Goal: Task Accomplishment & Management: Use online tool/utility

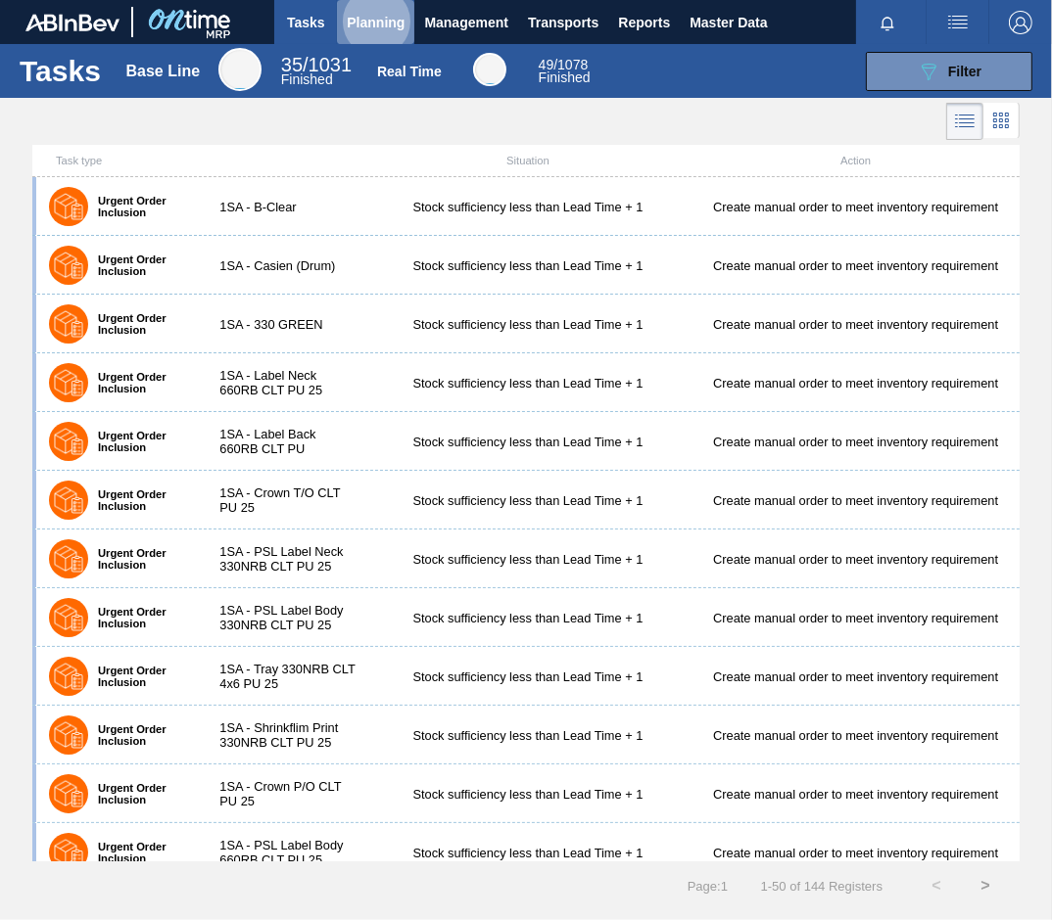
click at [369, 20] on span "Planning" at bounding box center [376, 23] width 58 height 24
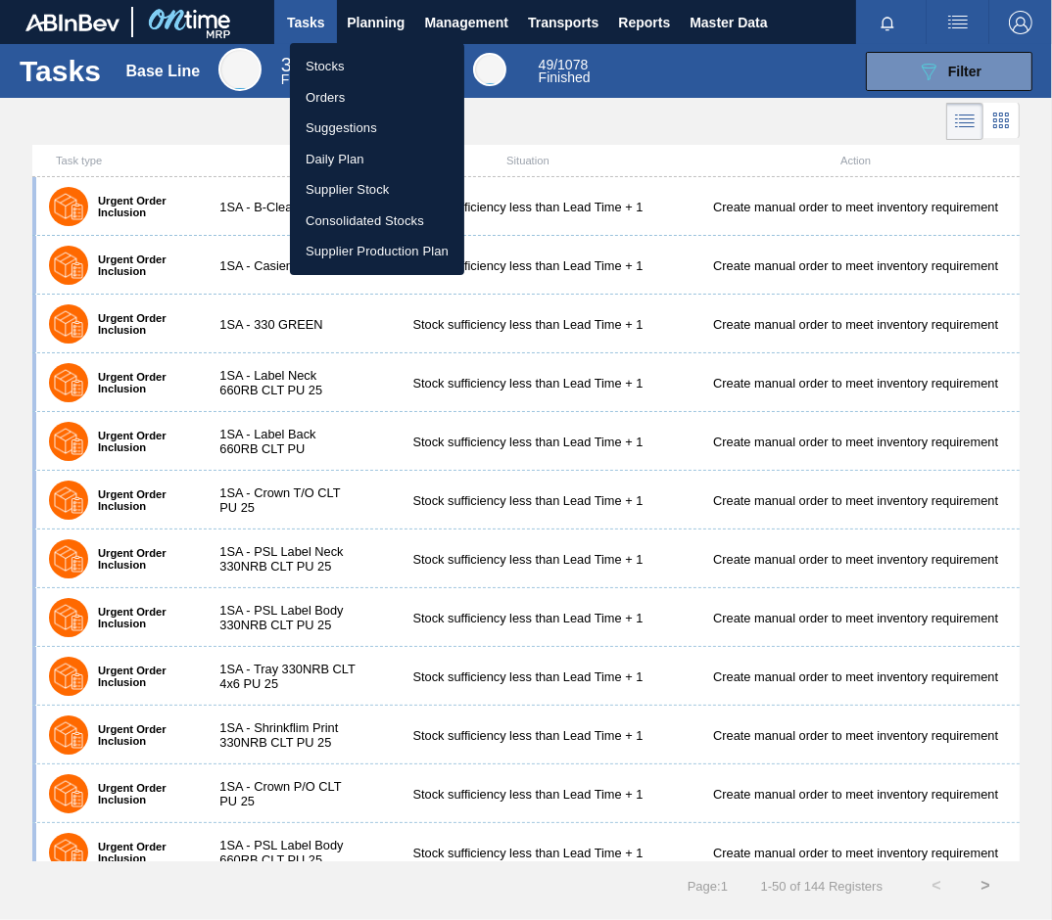
drag, startPoint x: 324, startPoint y: 66, endPoint x: 319, endPoint y: 208, distance: 142.1
click at [324, 65] on li "Stocks" at bounding box center [377, 66] width 174 height 31
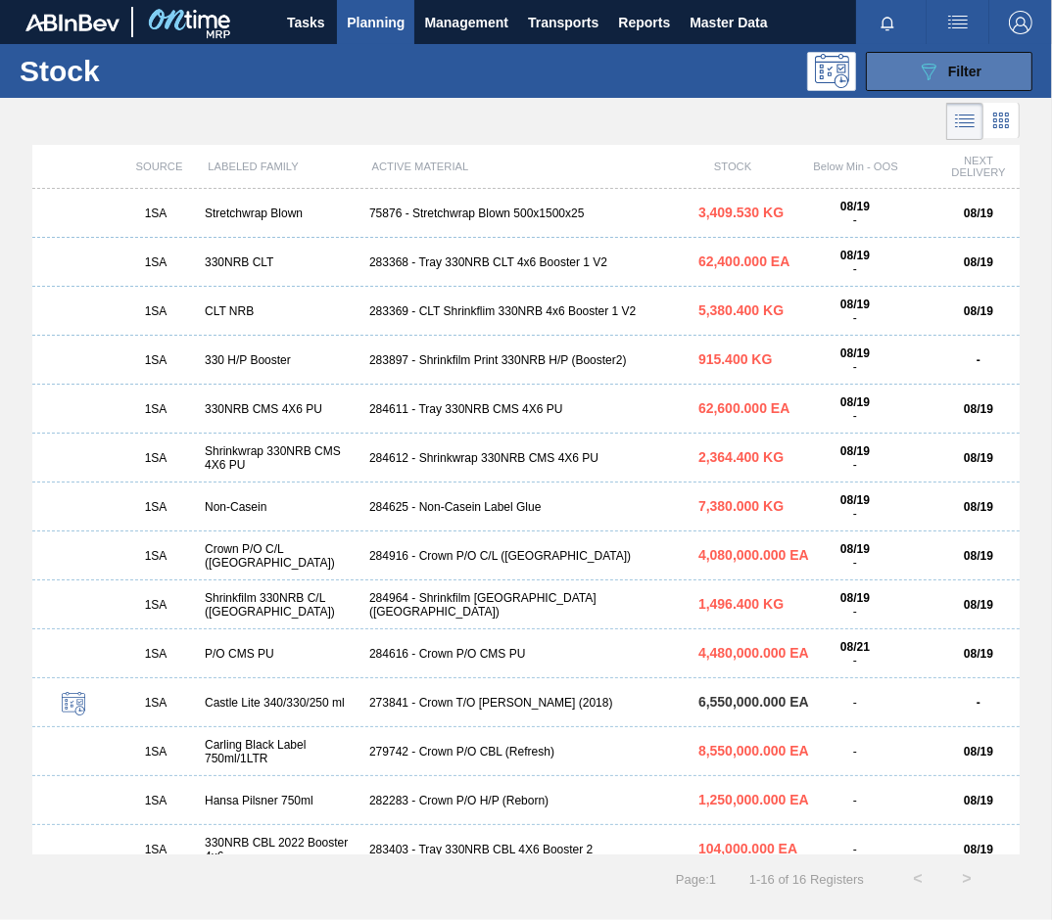
click at [966, 68] on span "Filter" at bounding box center [964, 72] width 33 height 16
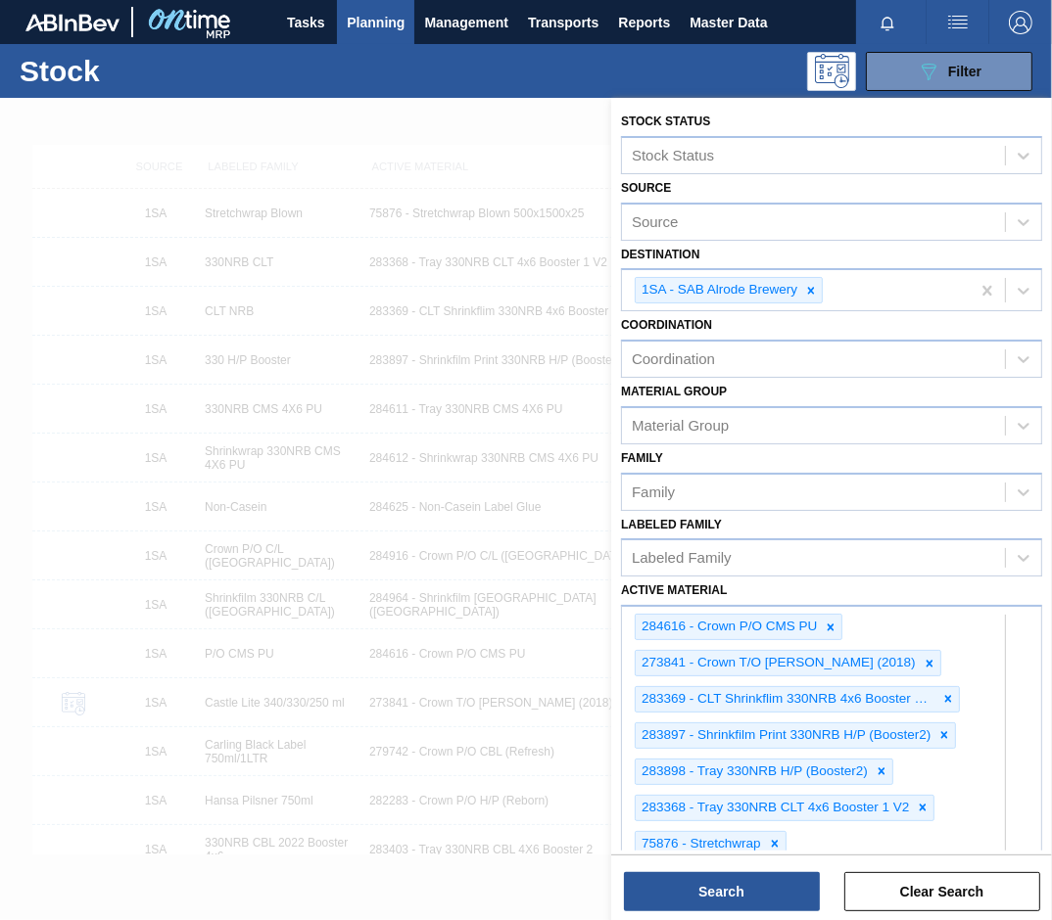
click at [623, 75] on div "089F7B8B-B2A5-4AFE-B5C0-19BA573D28AC Filter" at bounding box center [660, 71] width 763 height 39
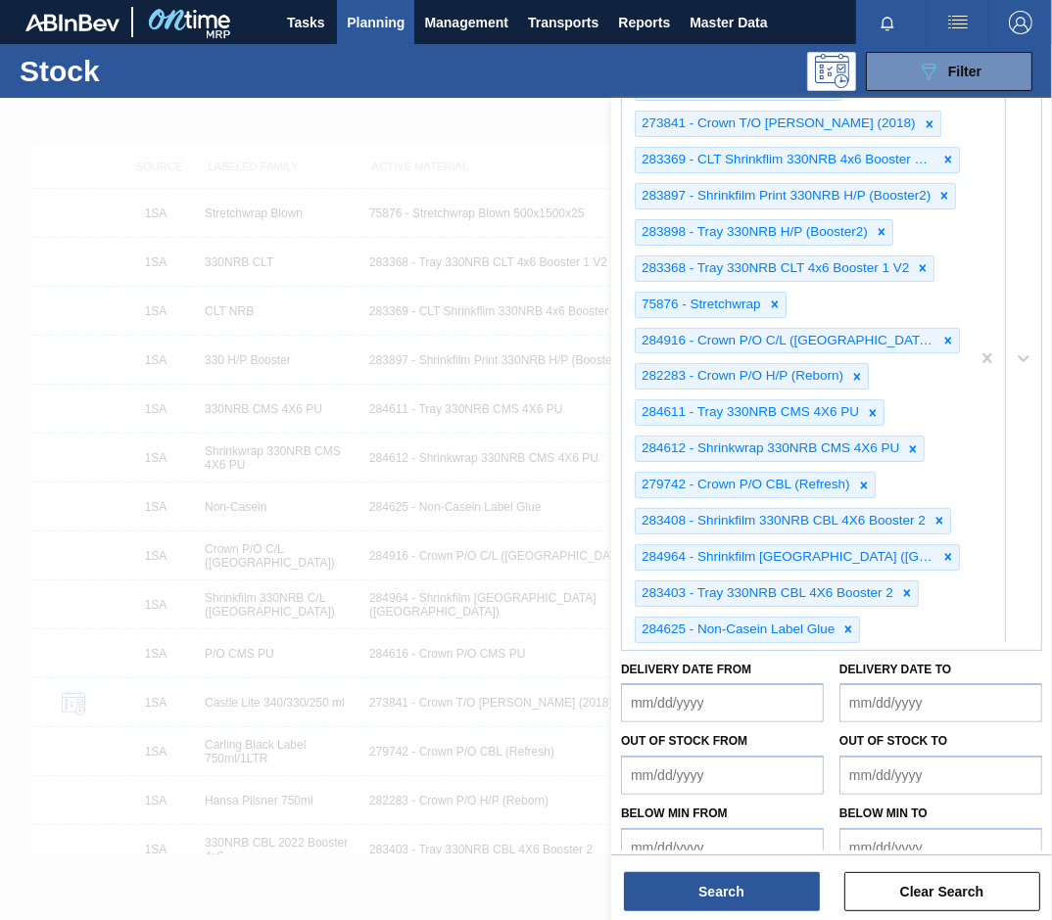
scroll to position [557, 0]
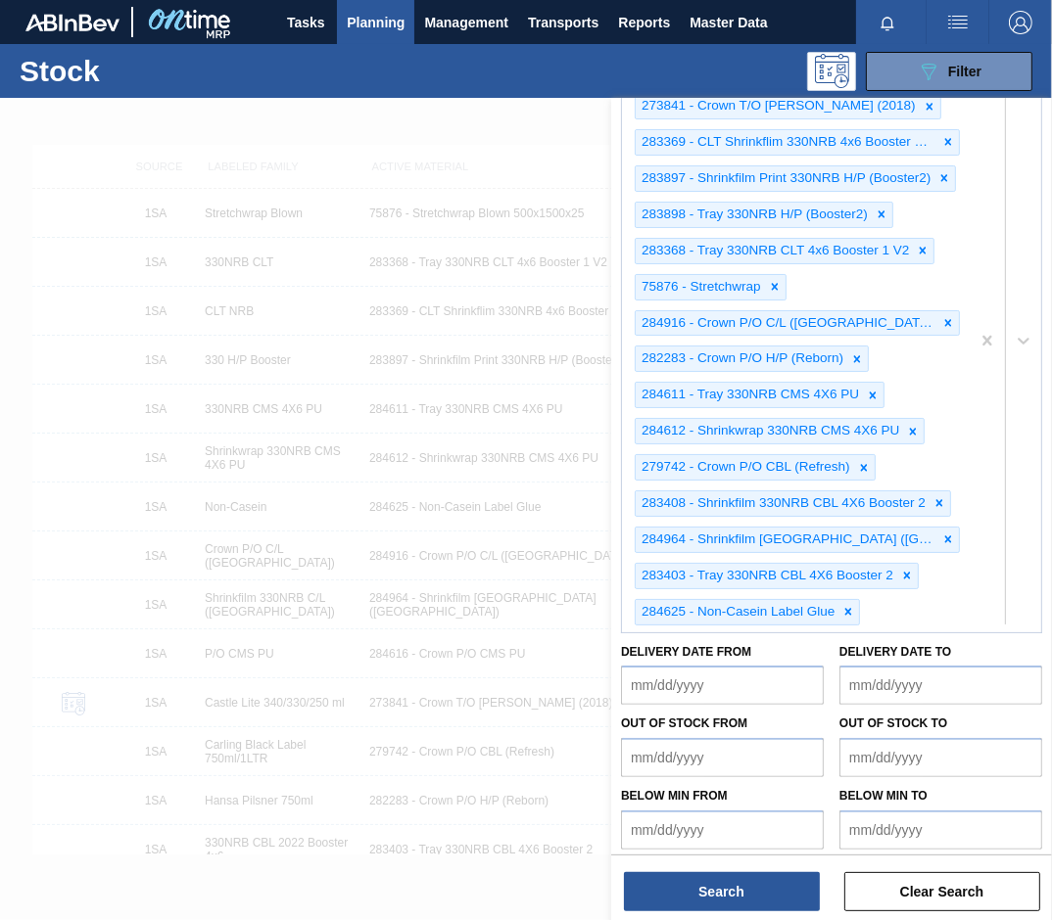
click at [947, 611] on div "284616 - Crown P/O CMS PU 273841 - Crown T/O Olaf (2018) 283369 - CLT Shrinkfli…" at bounding box center [796, 341] width 348 height 582
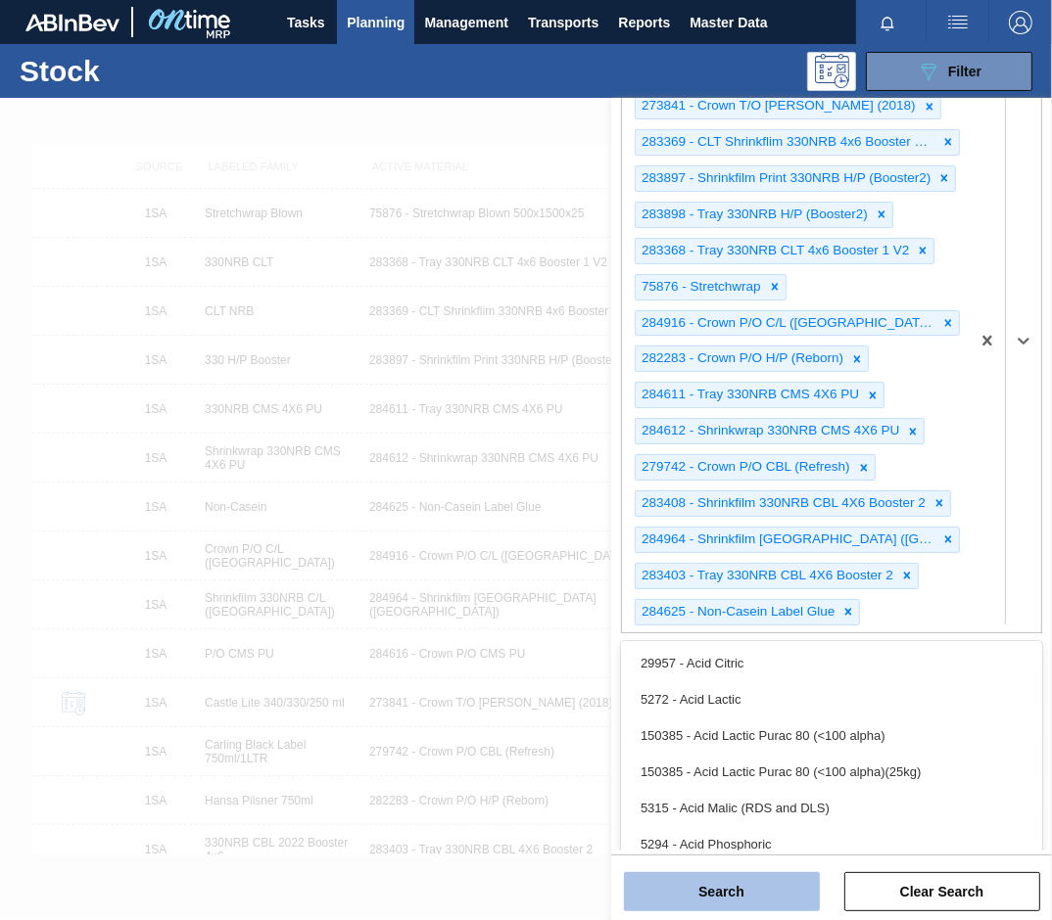
click at [731, 886] on button "Search" at bounding box center [722, 892] width 196 height 39
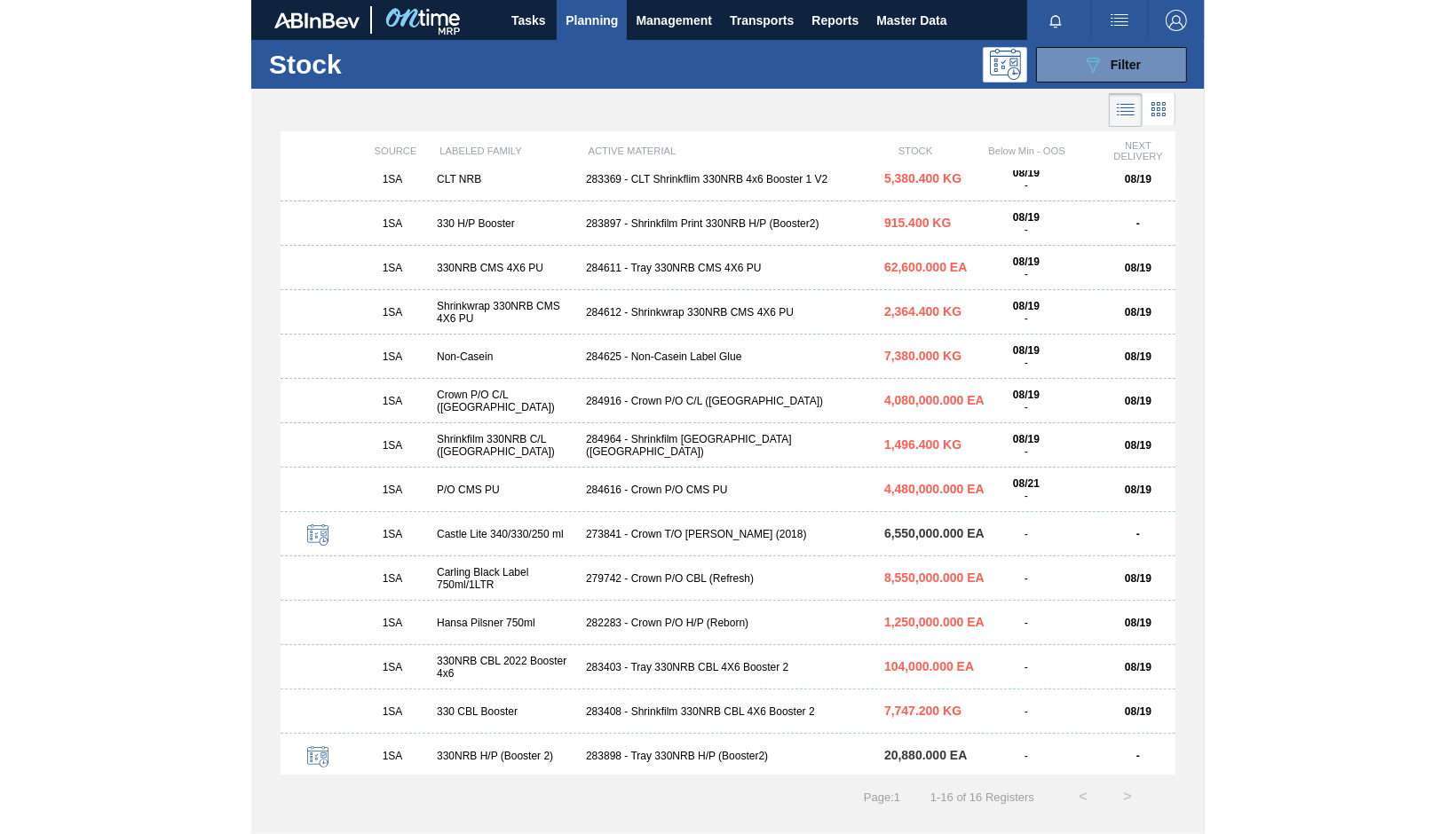
scroll to position [106, 0]
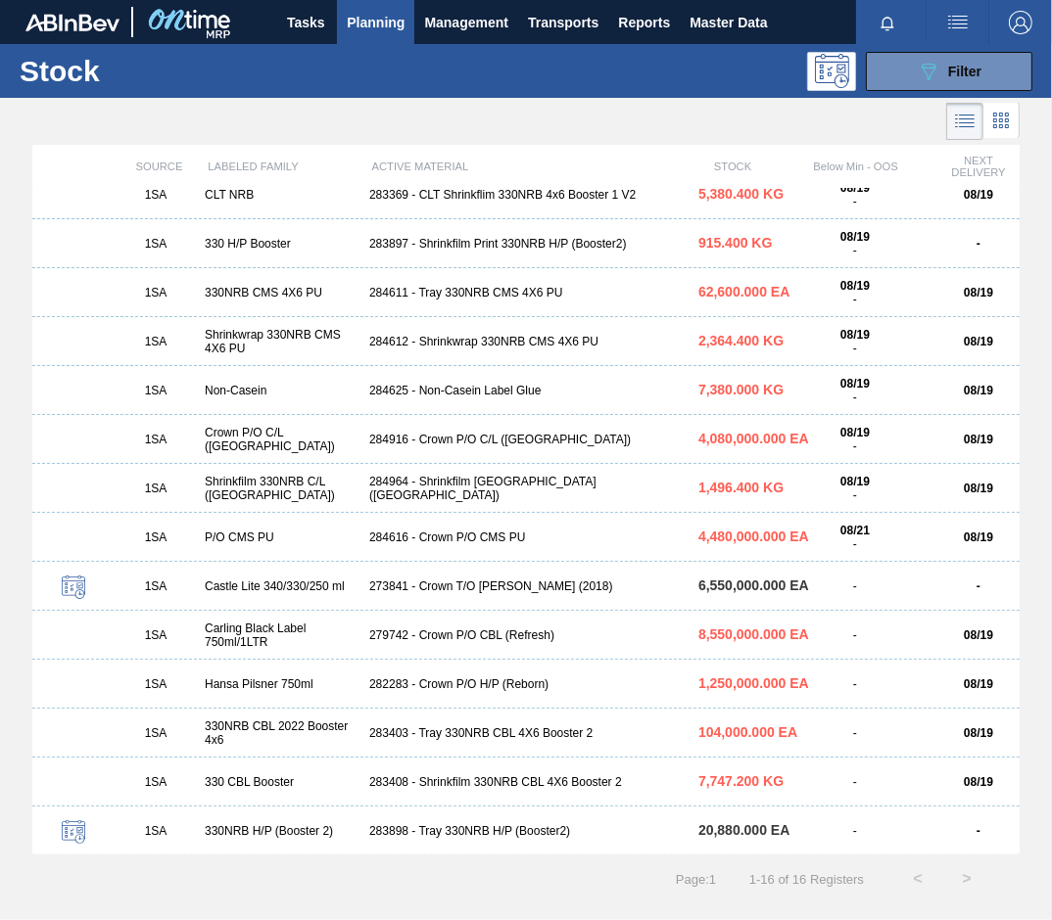
click at [439, 385] on div "284625 - Non-Casein Label Glue" at bounding box center [525, 391] width 329 height 14
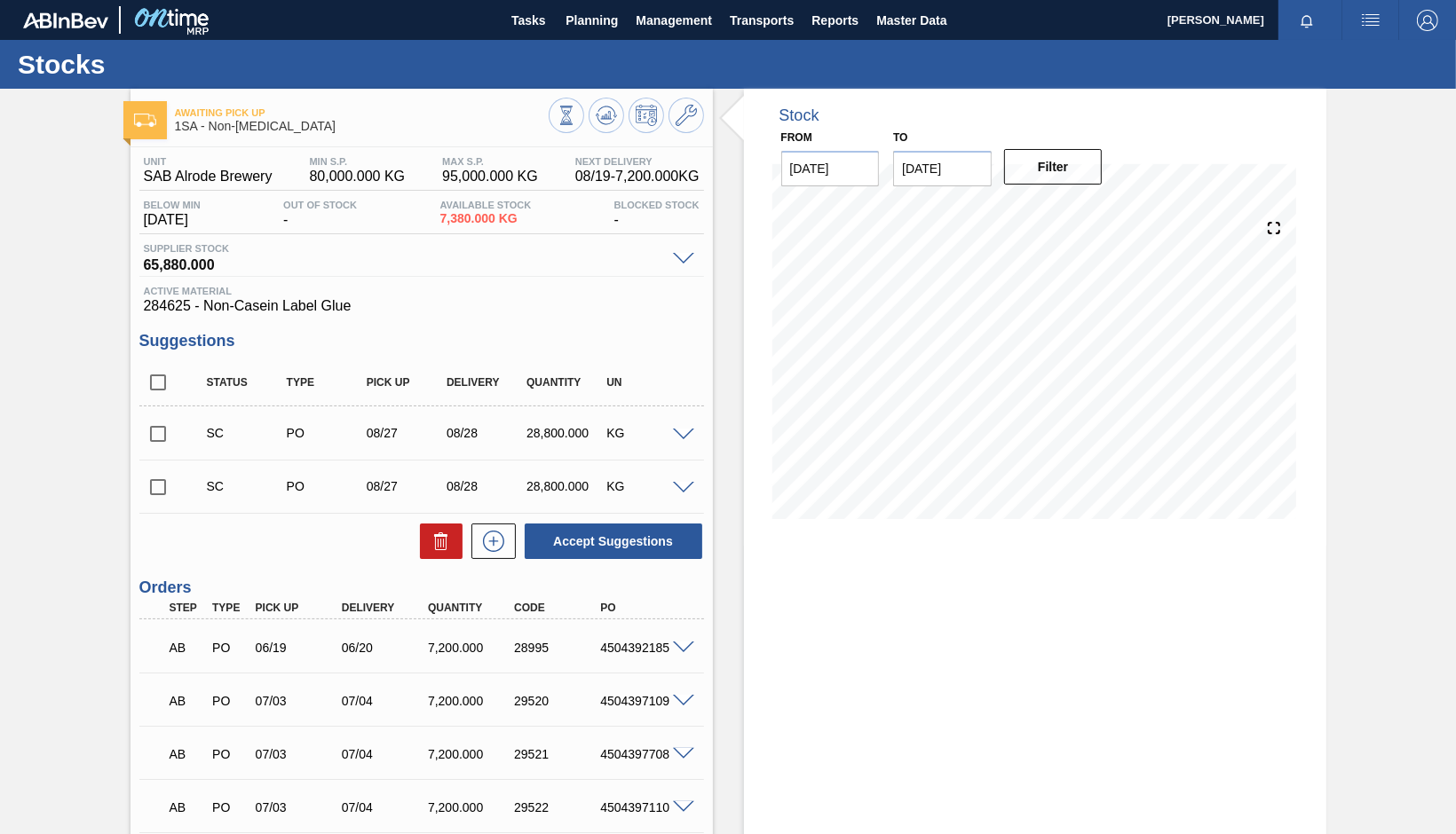
click at [153, 433] on input "checkbox" at bounding box center [158, 433] width 37 height 37
click at [656, 538] on button "Accept Suggestions" at bounding box center [614, 541] width 178 height 35
checkbox input "false"
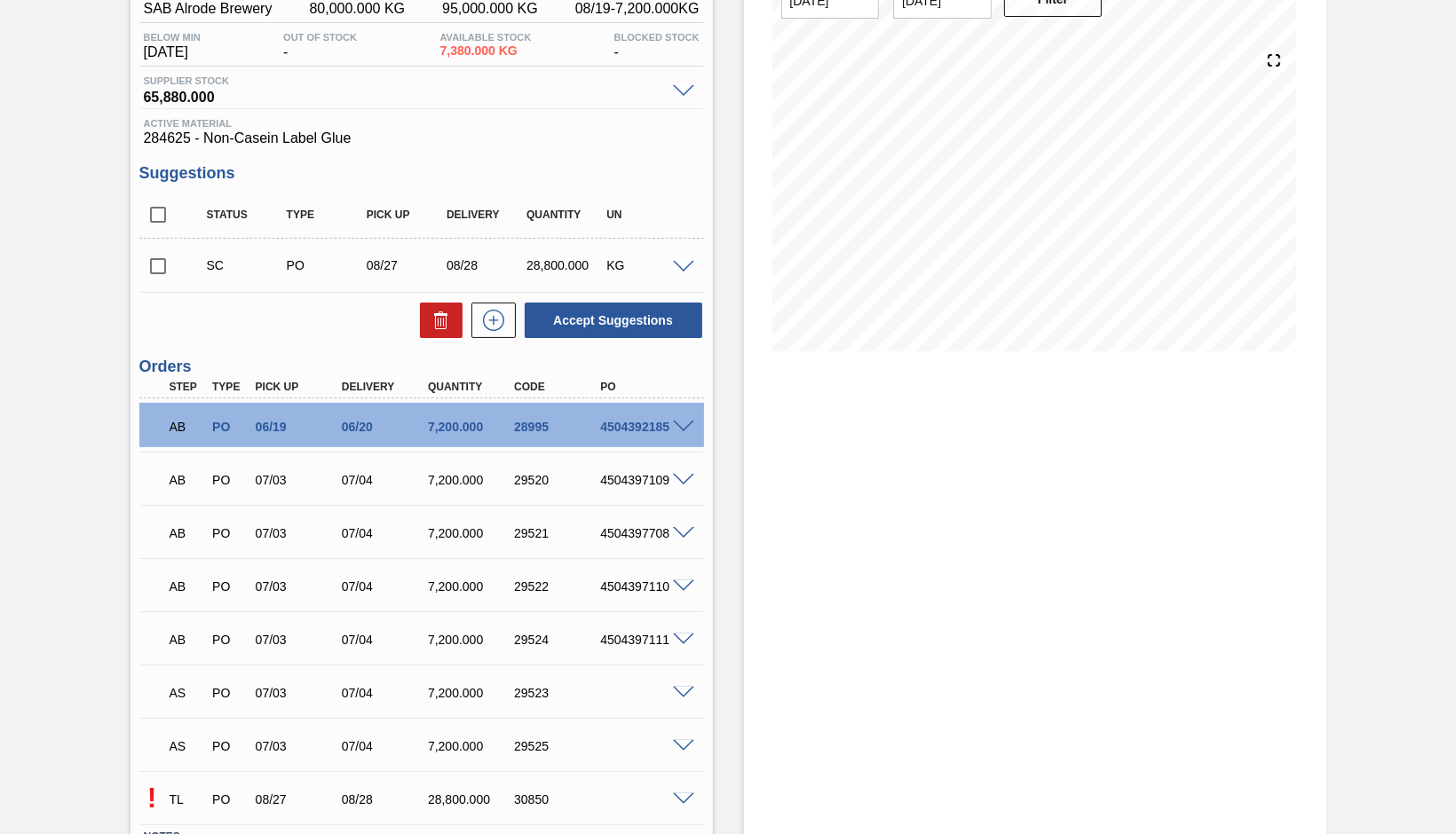
scroll to position [304, 0]
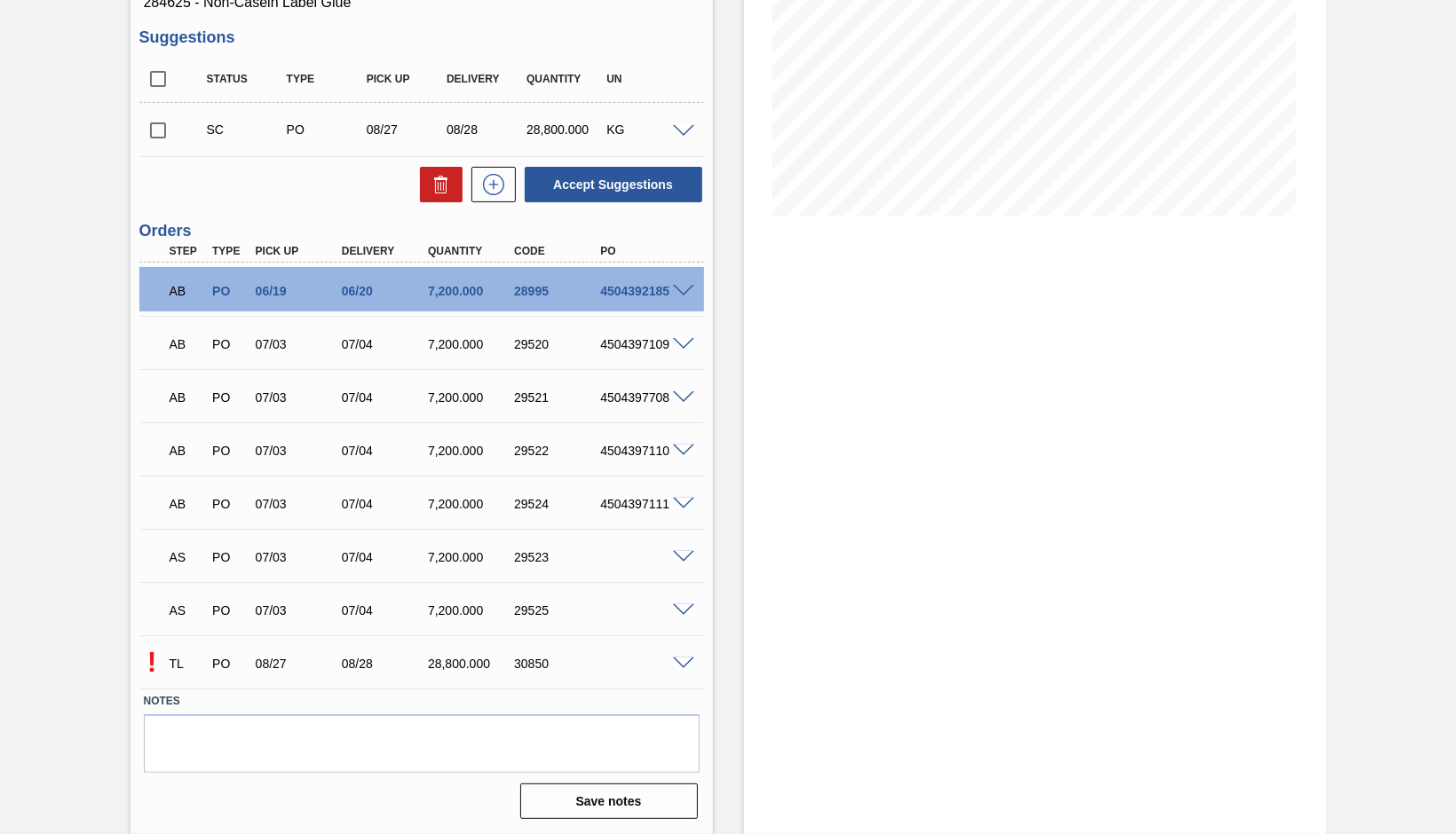
click at [337, 659] on div "08/28" at bounding box center [384, 664] width 95 height 15
click at [673, 662] on span at bounding box center [684, 664] width 22 height 14
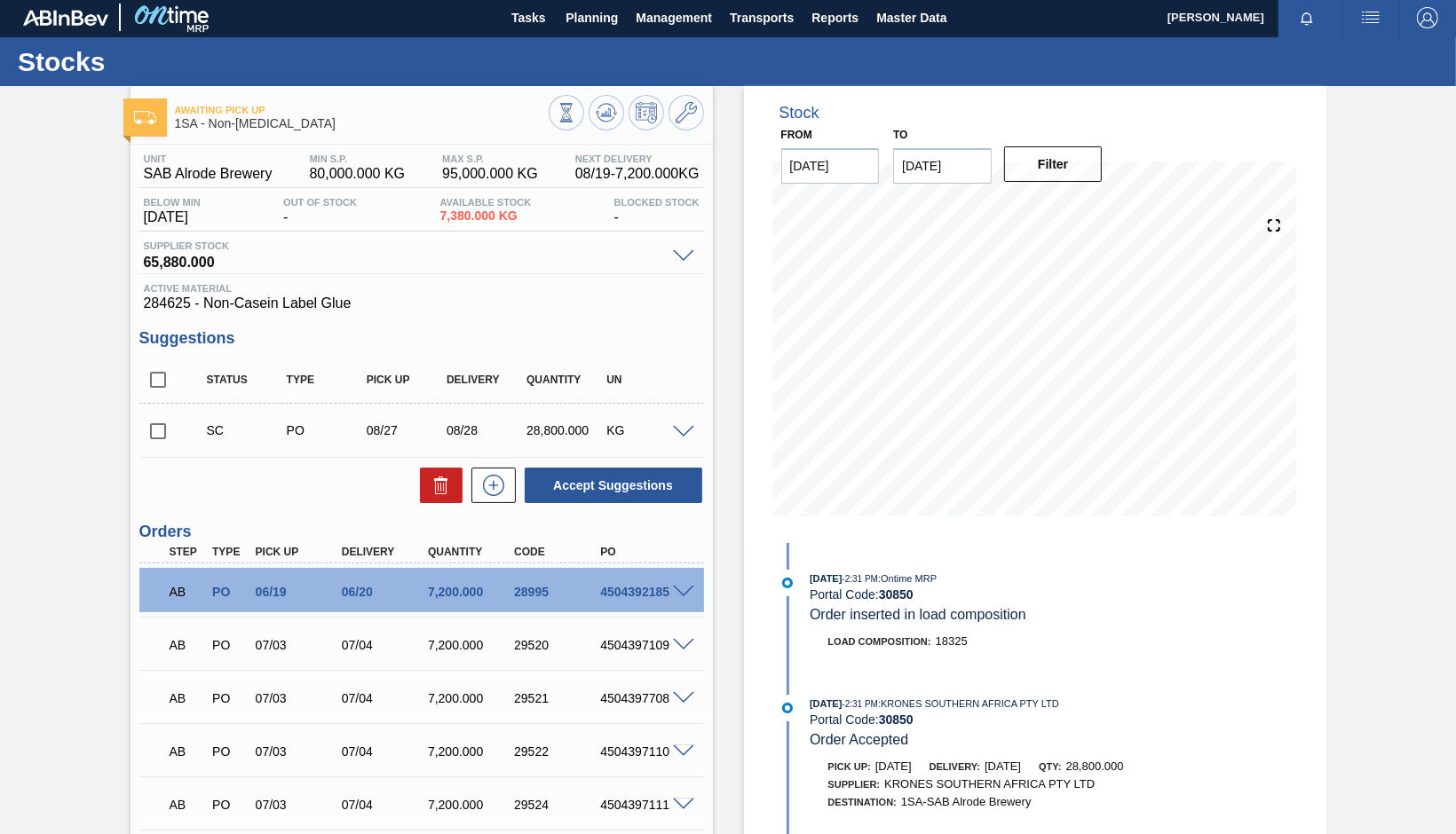
scroll to position [0, 0]
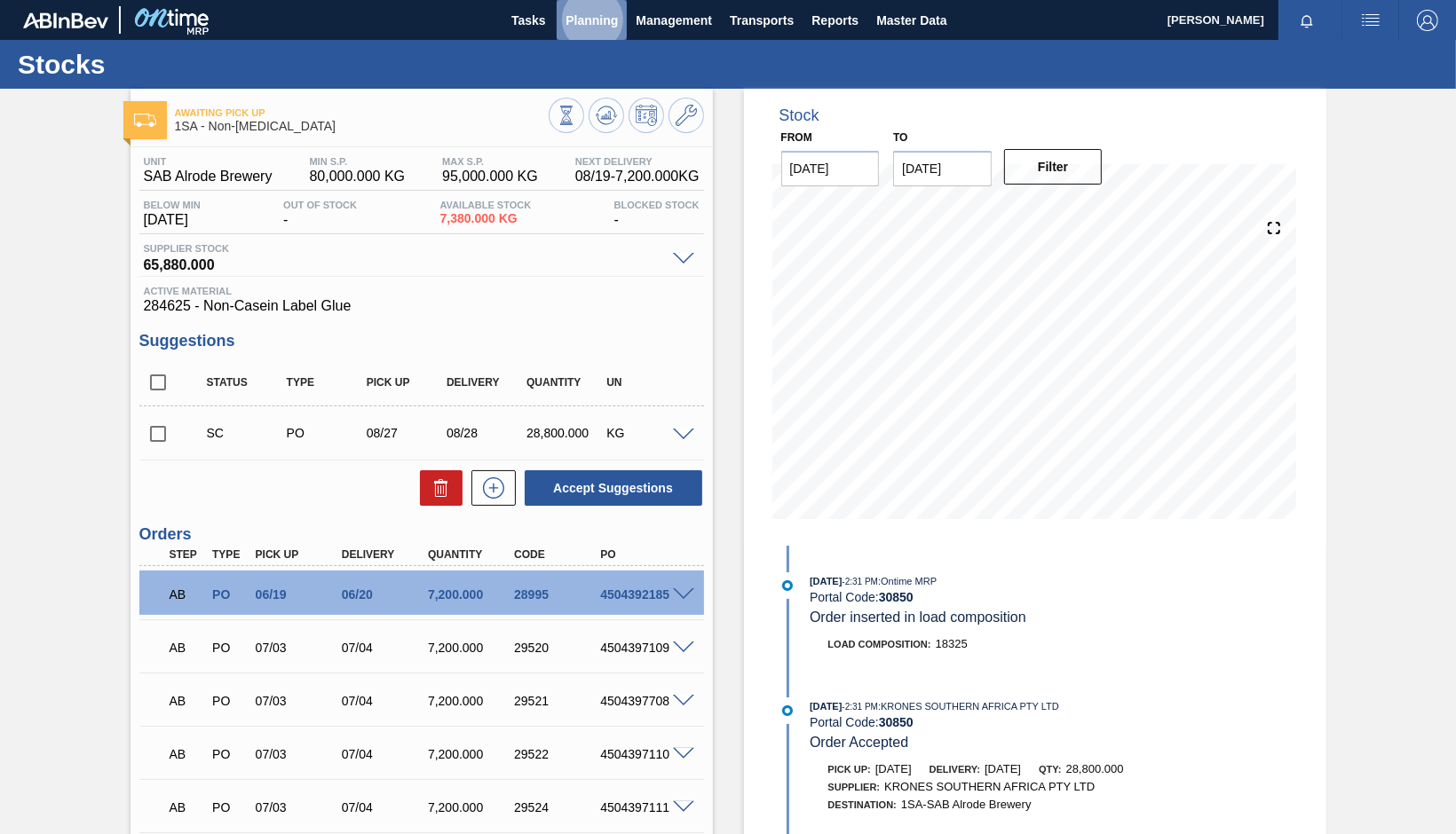
click at [603, 28] on span "Planning" at bounding box center [592, 21] width 53 height 22
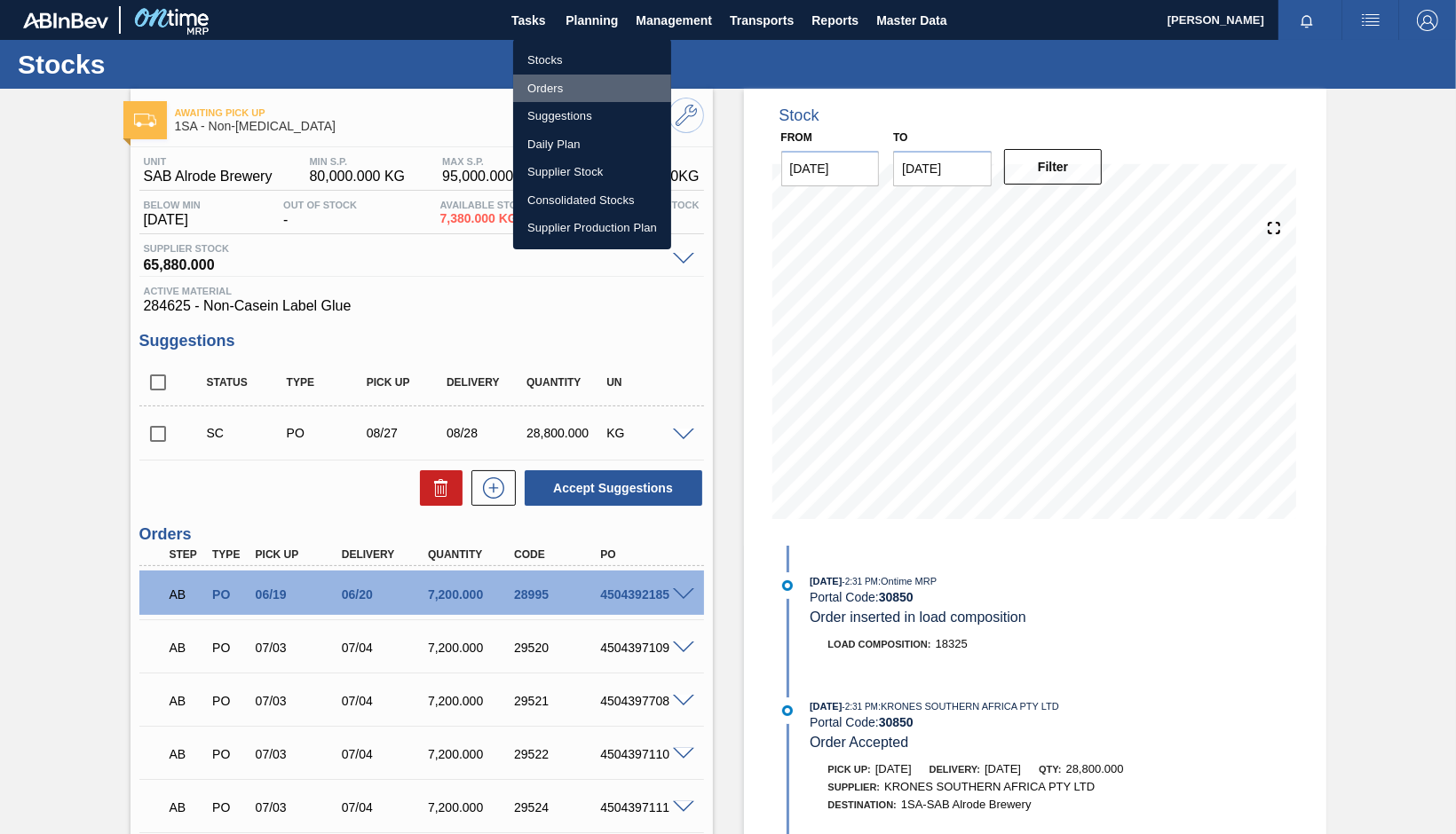
drag, startPoint x: 546, startPoint y: 92, endPoint x: 1268, endPoint y: 66, distance: 722.5
click at [546, 93] on li "Orders" at bounding box center [592, 88] width 158 height 28
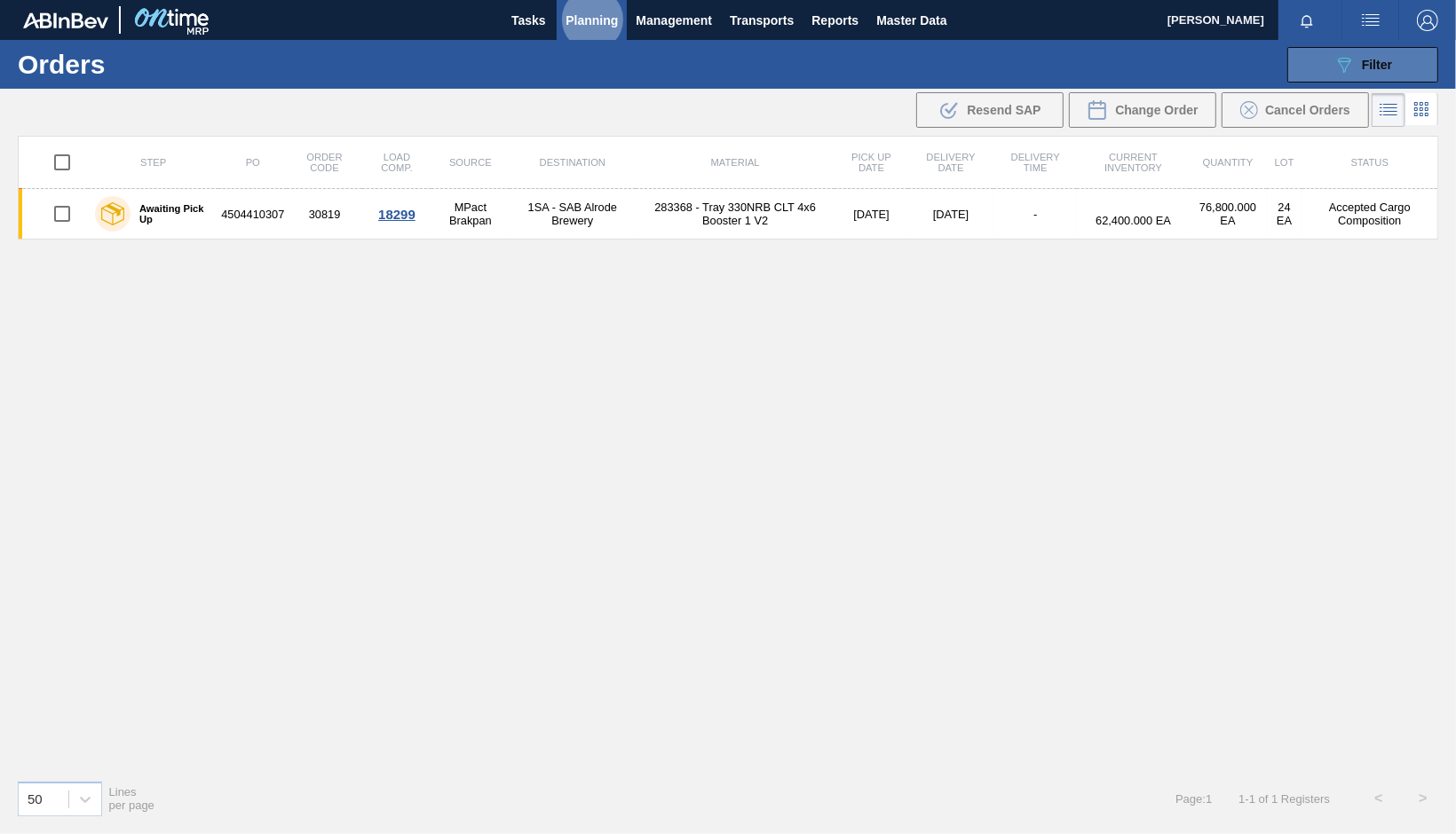
click at [953, 63] on span "Filter" at bounding box center [1376, 65] width 30 height 15
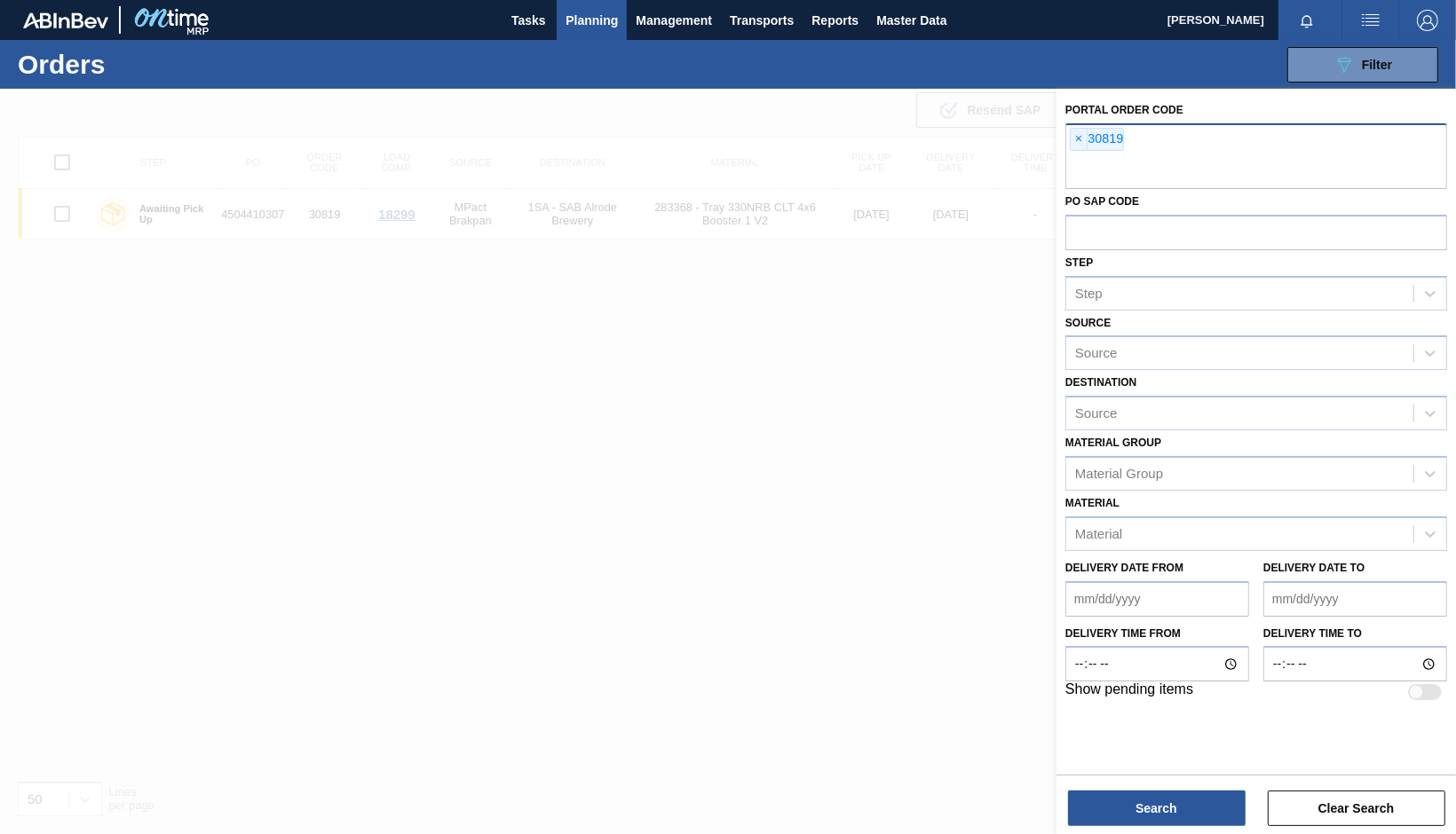
click at [953, 47] on button "089F7B8B-B2A5-4AFE-B5C0-19BA573D28AC Filter" at bounding box center [1363, 64] width 150 height 35
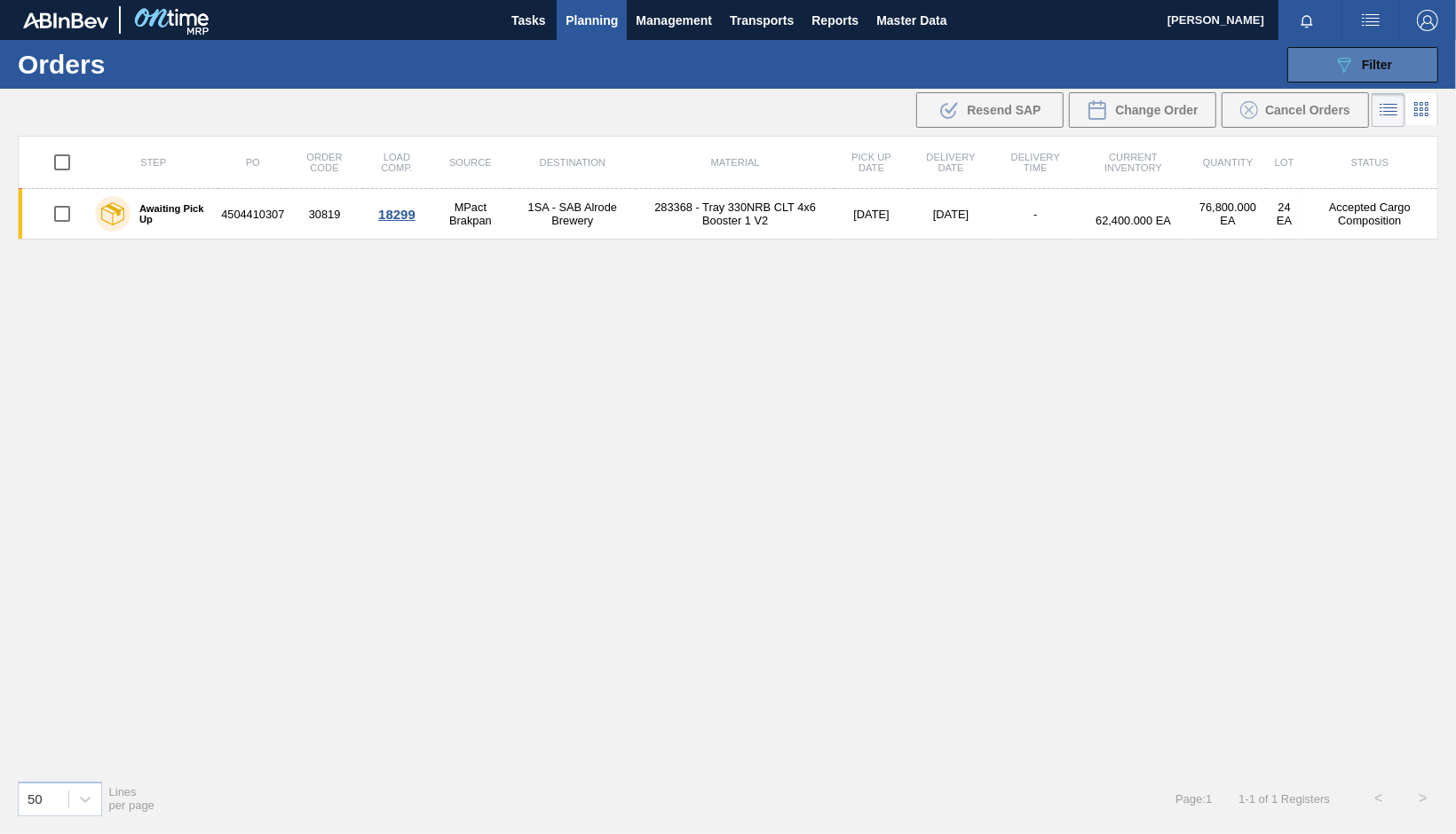
click at [953, 67] on span "Filter" at bounding box center [1376, 65] width 30 height 15
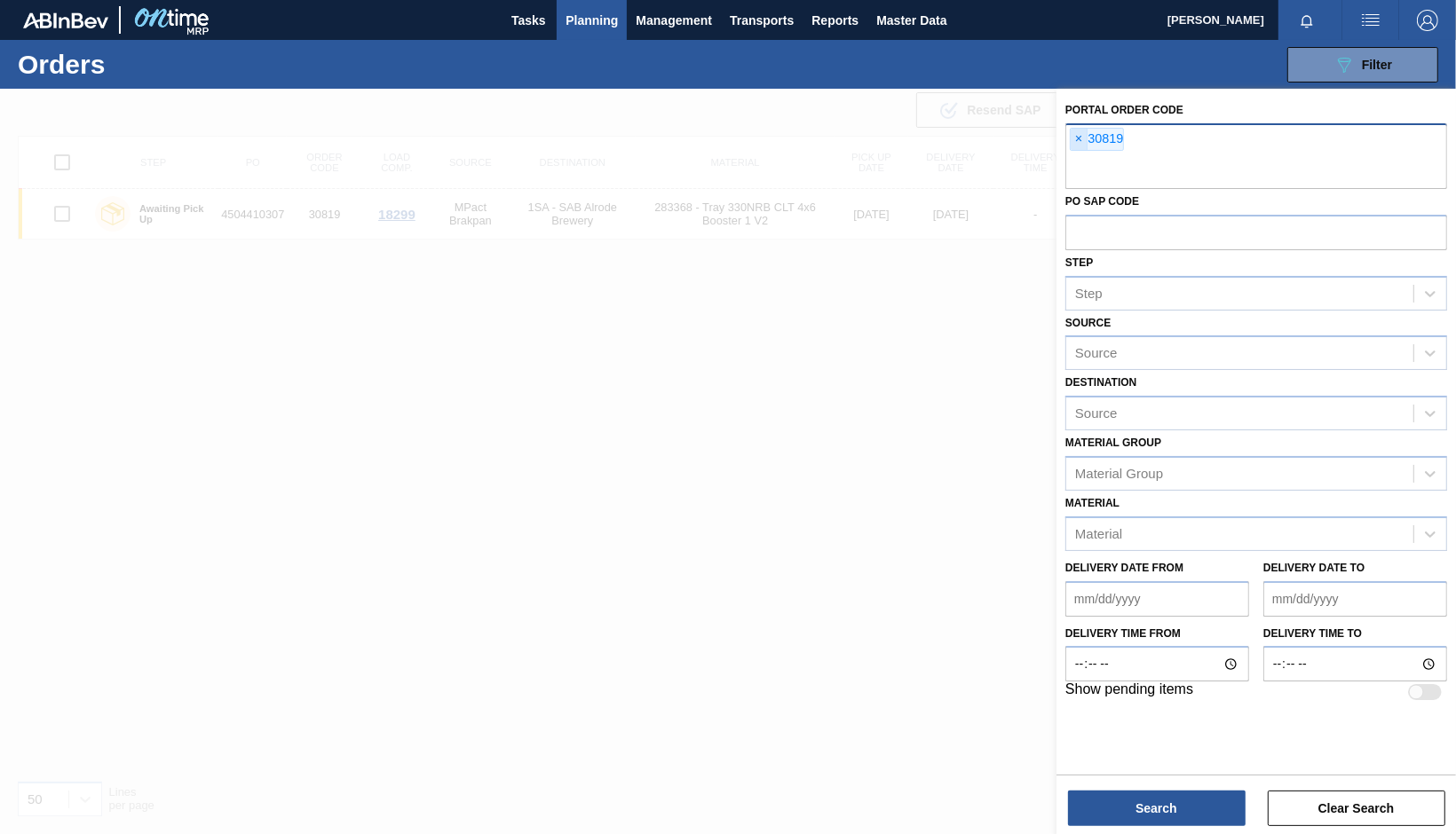
click at [953, 134] on span "×" at bounding box center [1079, 140] width 17 height 22
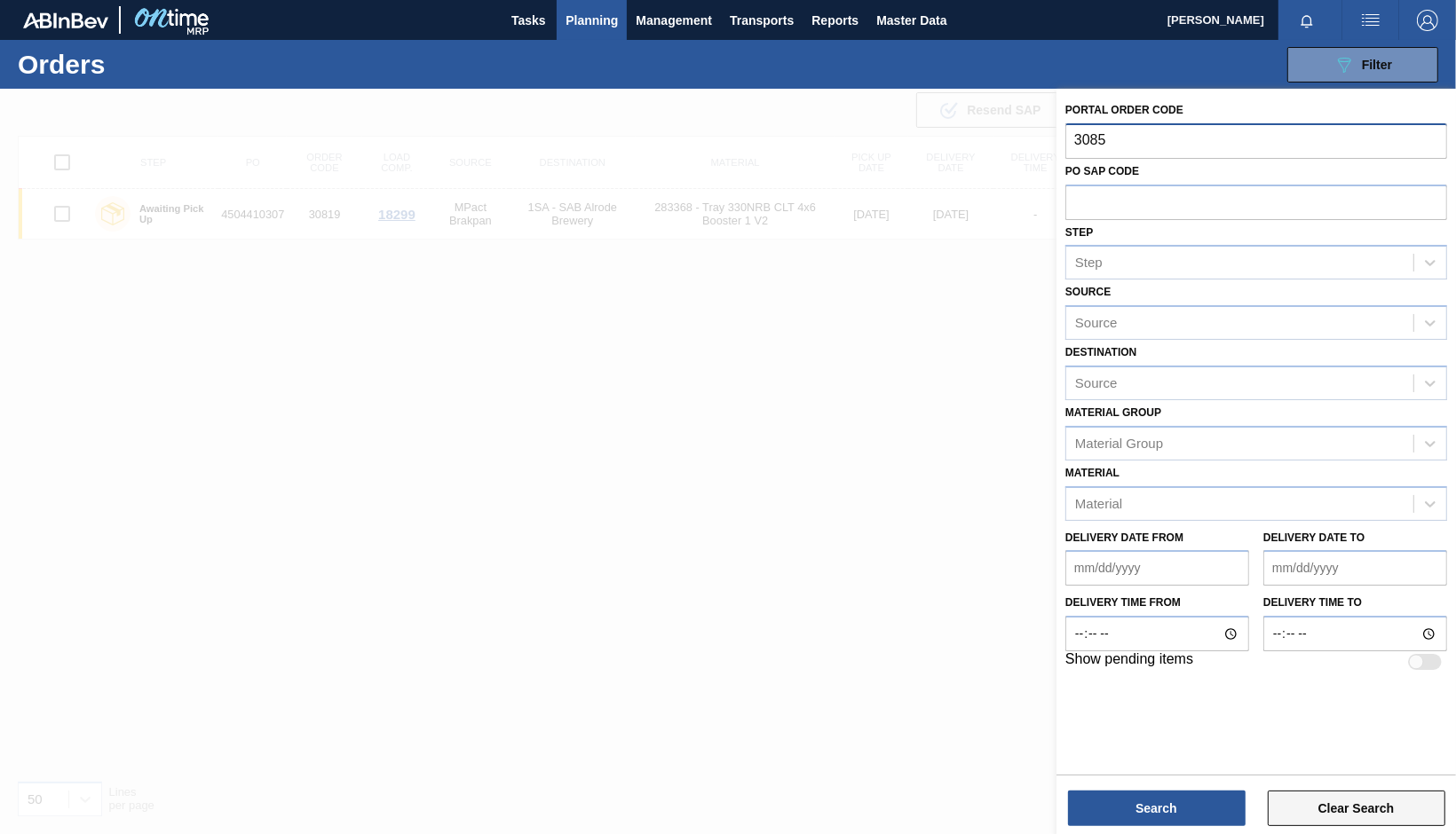
type input "30850"
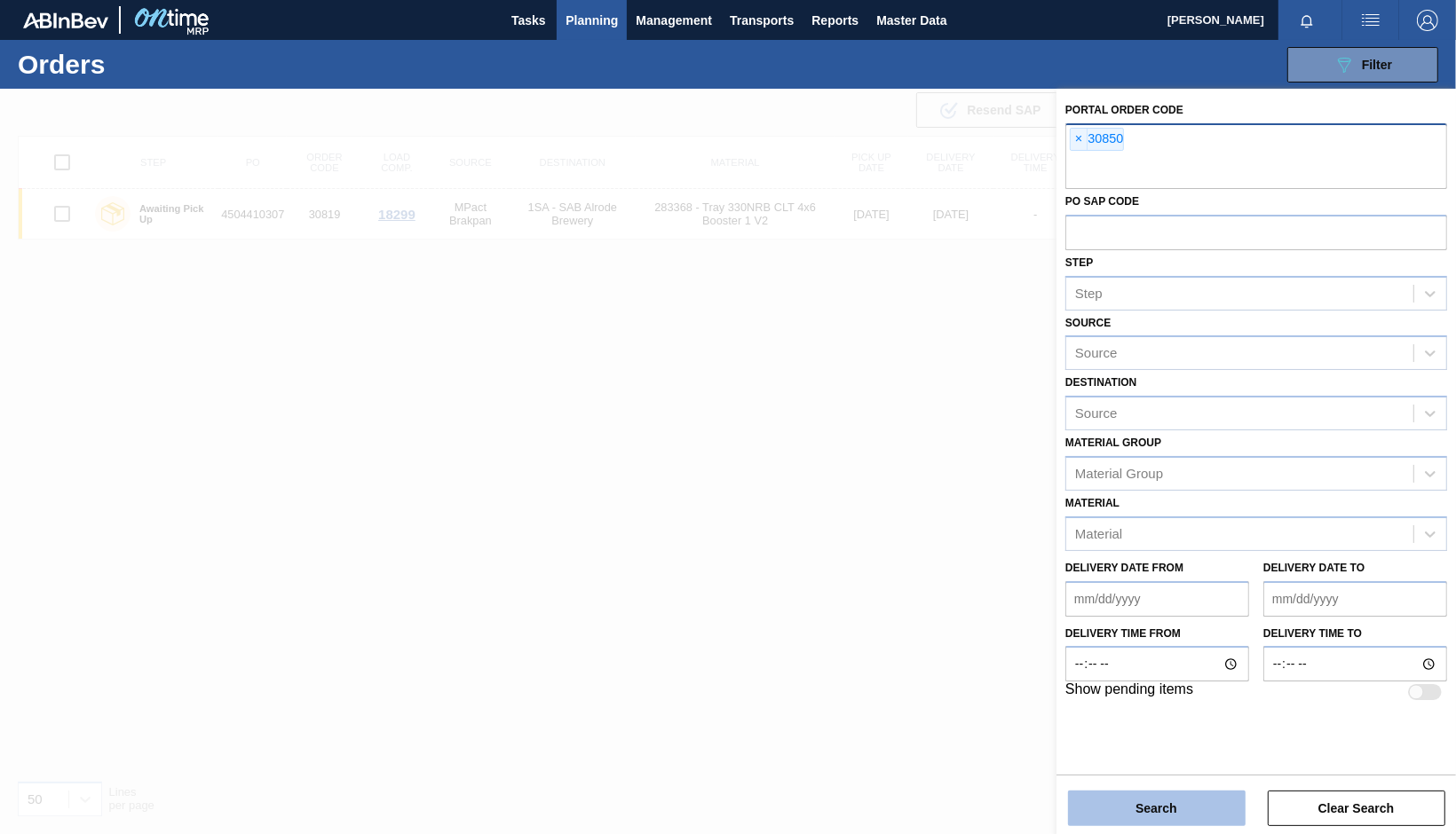
click at [953, 810] on button "Search" at bounding box center [1157, 809] width 178 height 35
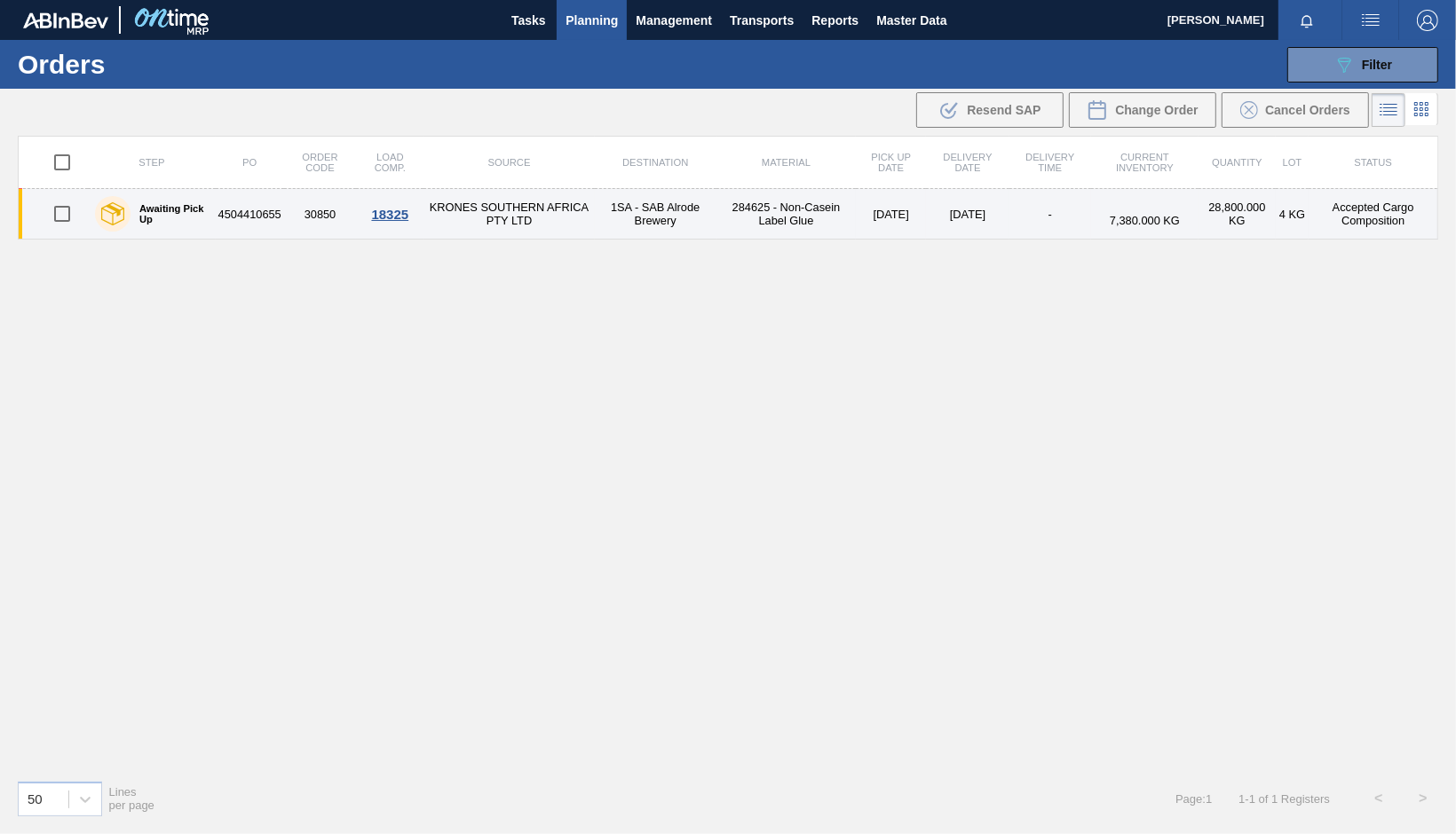
click at [379, 209] on div "18325" at bounding box center [390, 214] width 63 height 15
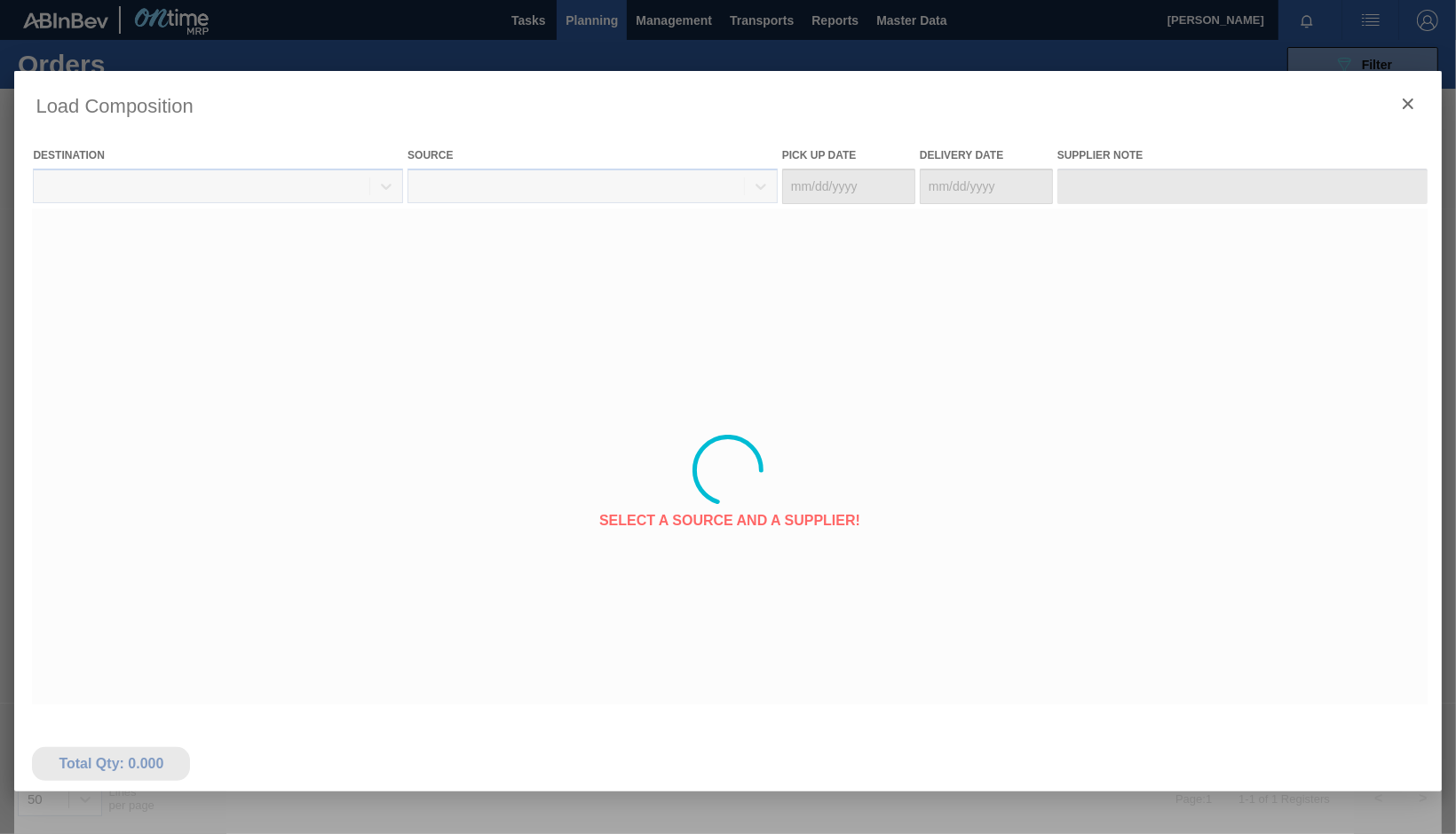
type Date "[DATE]"
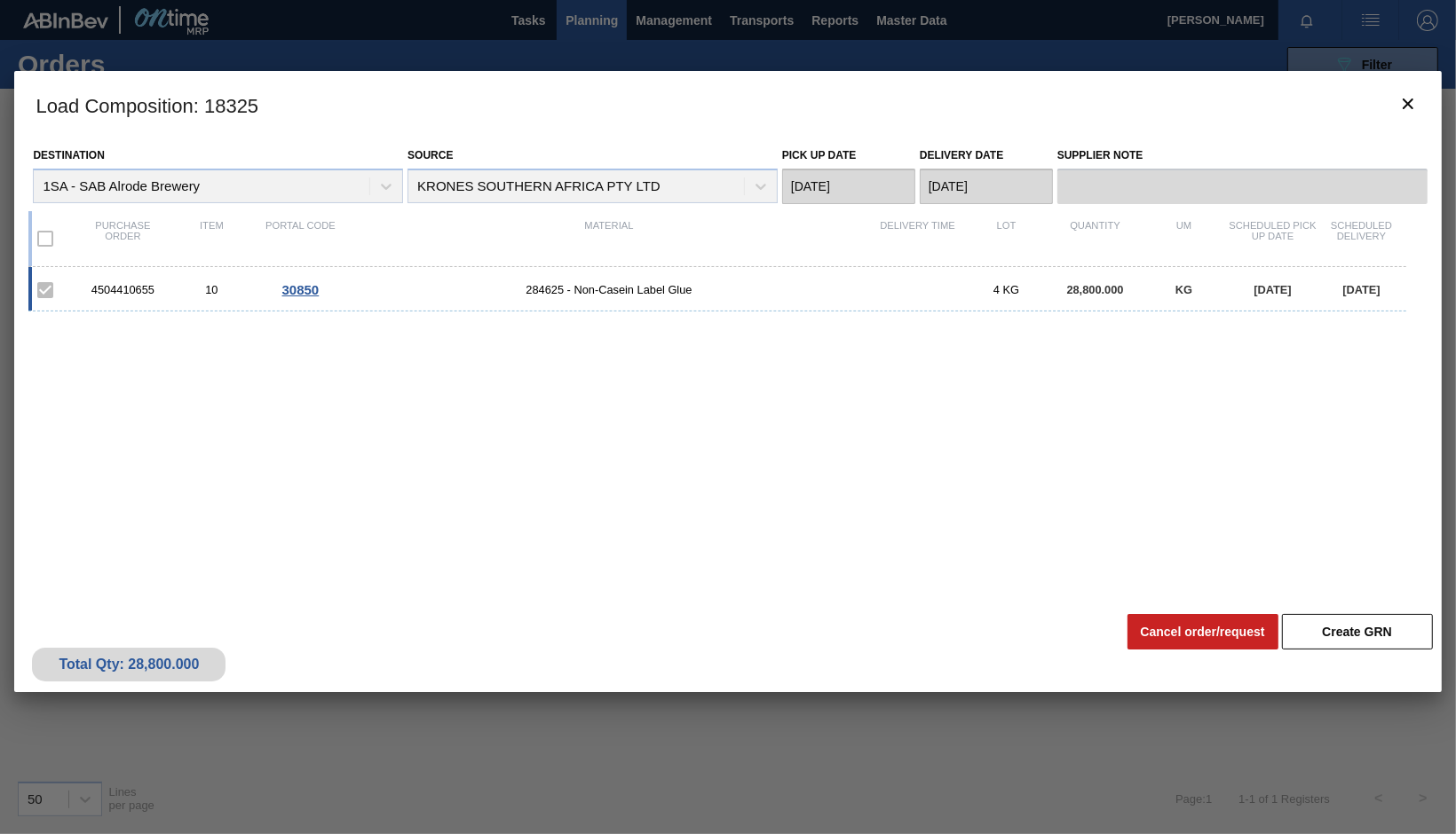
click at [953, 387] on div "4504410655 10 30850 284625 - Non-[MEDICAL_DATA] Label Glue 4 KG 28,800.000 KG […" at bounding box center [723, 426] width 1391 height 317
